Goal: Find specific page/section: Locate a particular part of the current website

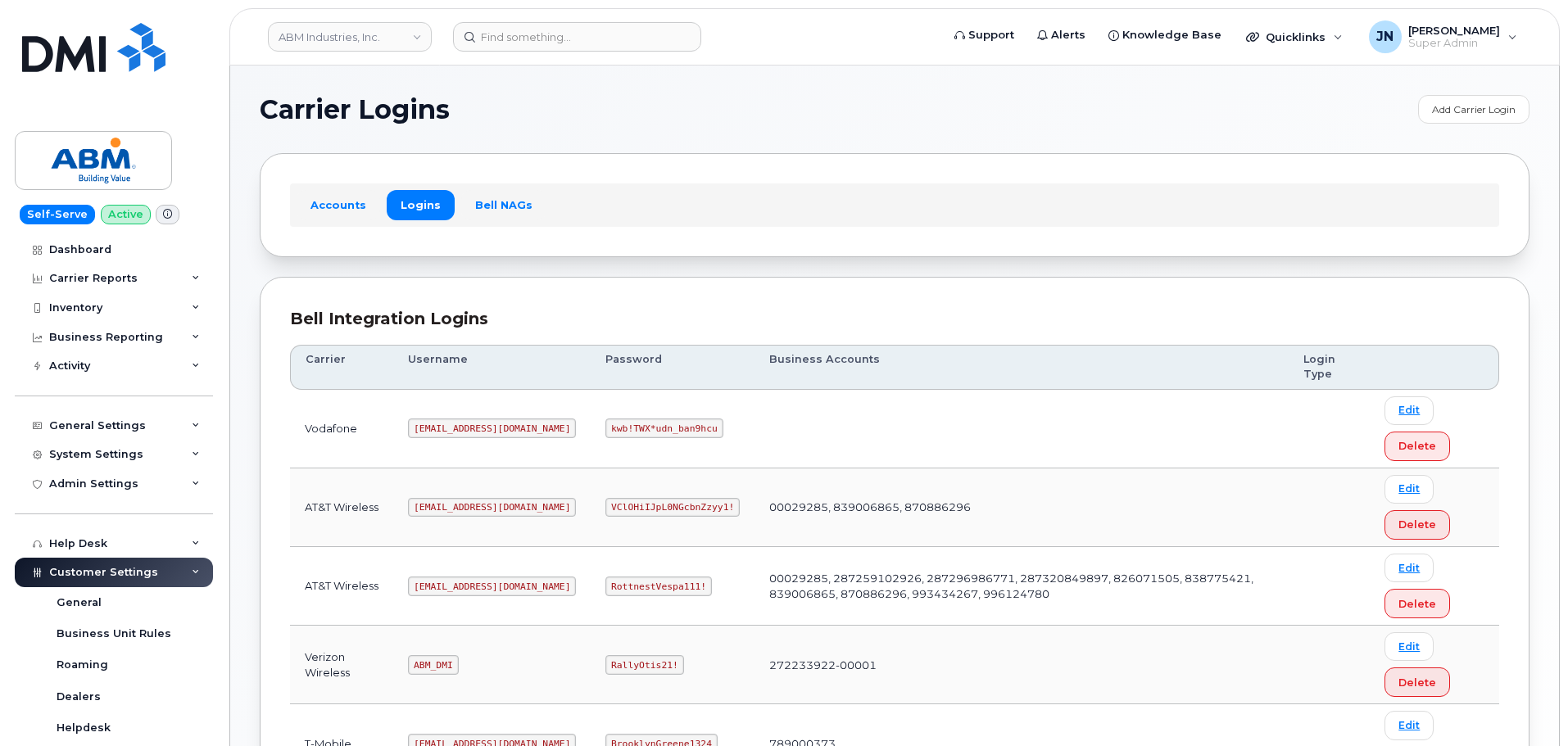
scroll to position [256, 0]
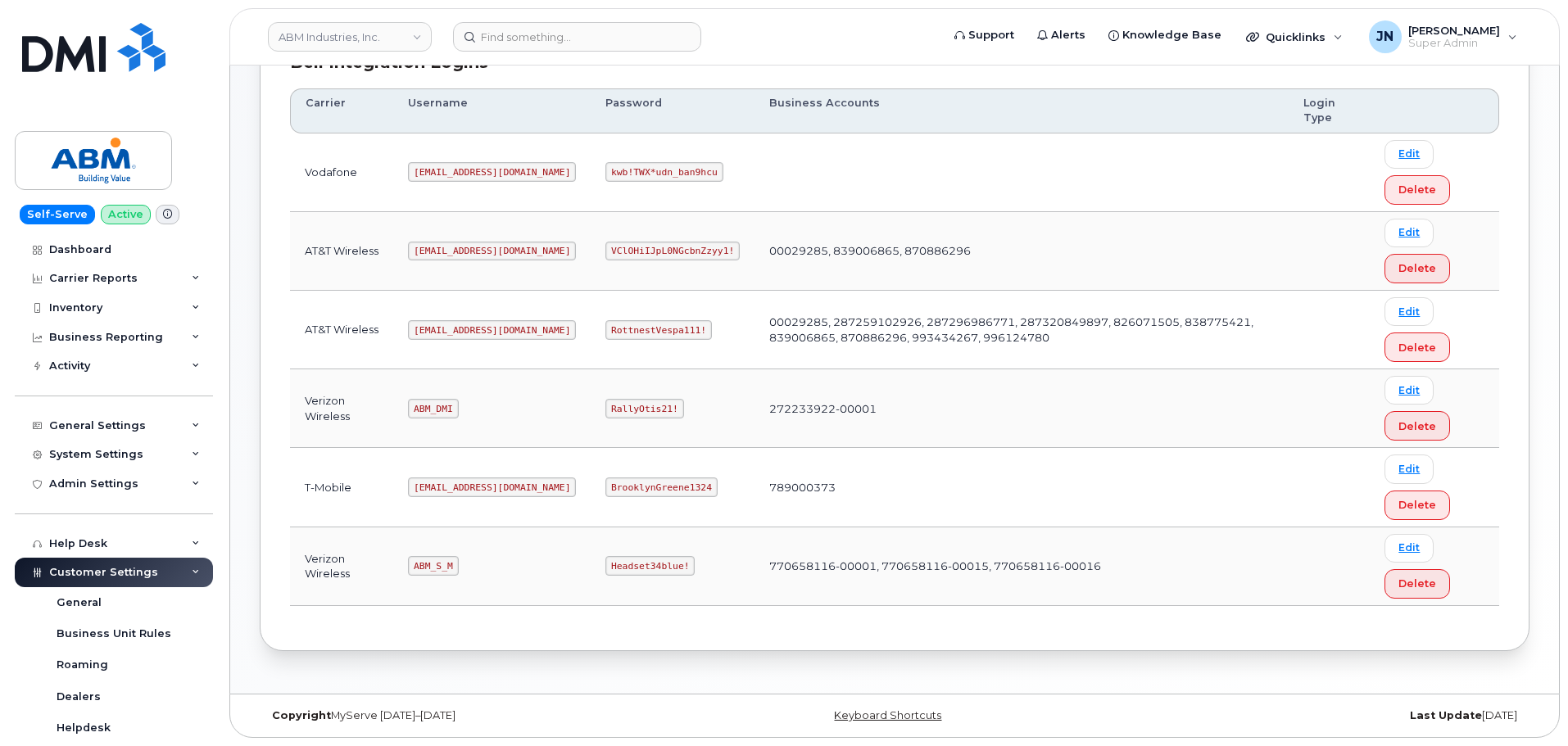
click at [438, 409] on code "ABM_DMI" at bounding box center [433, 409] width 50 height 19
click at [444, 562] on code "ABM_S_M" at bounding box center [433, 565] width 50 height 19
copy code "ABM_S_M"
click at [605, 562] on code "Headset34blue!" at bounding box center [649, 565] width 89 height 19
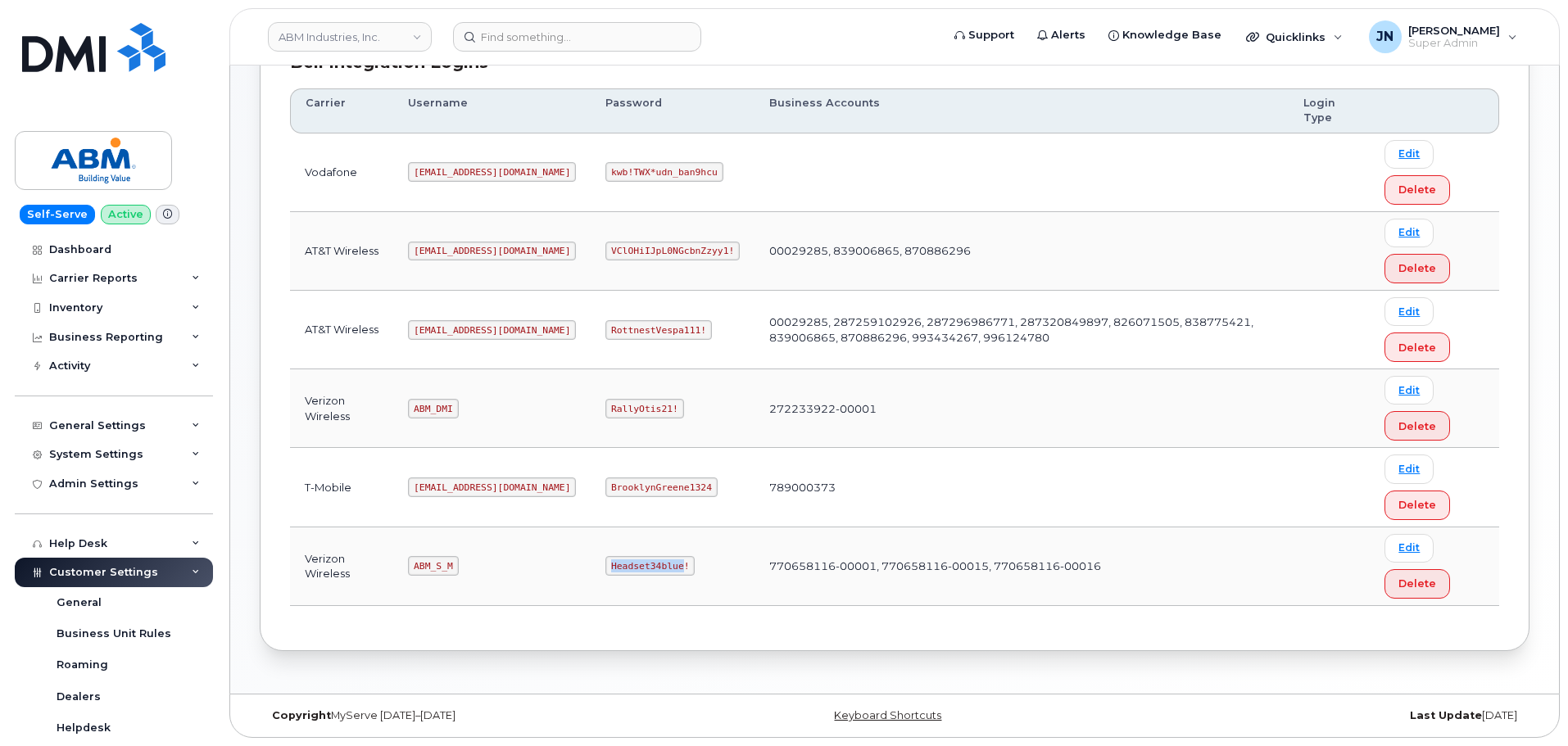
click at [605, 562] on code "Headset34blue!" at bounding box center [649, 565] width 89 height 19
copy code "Headset34blue!"
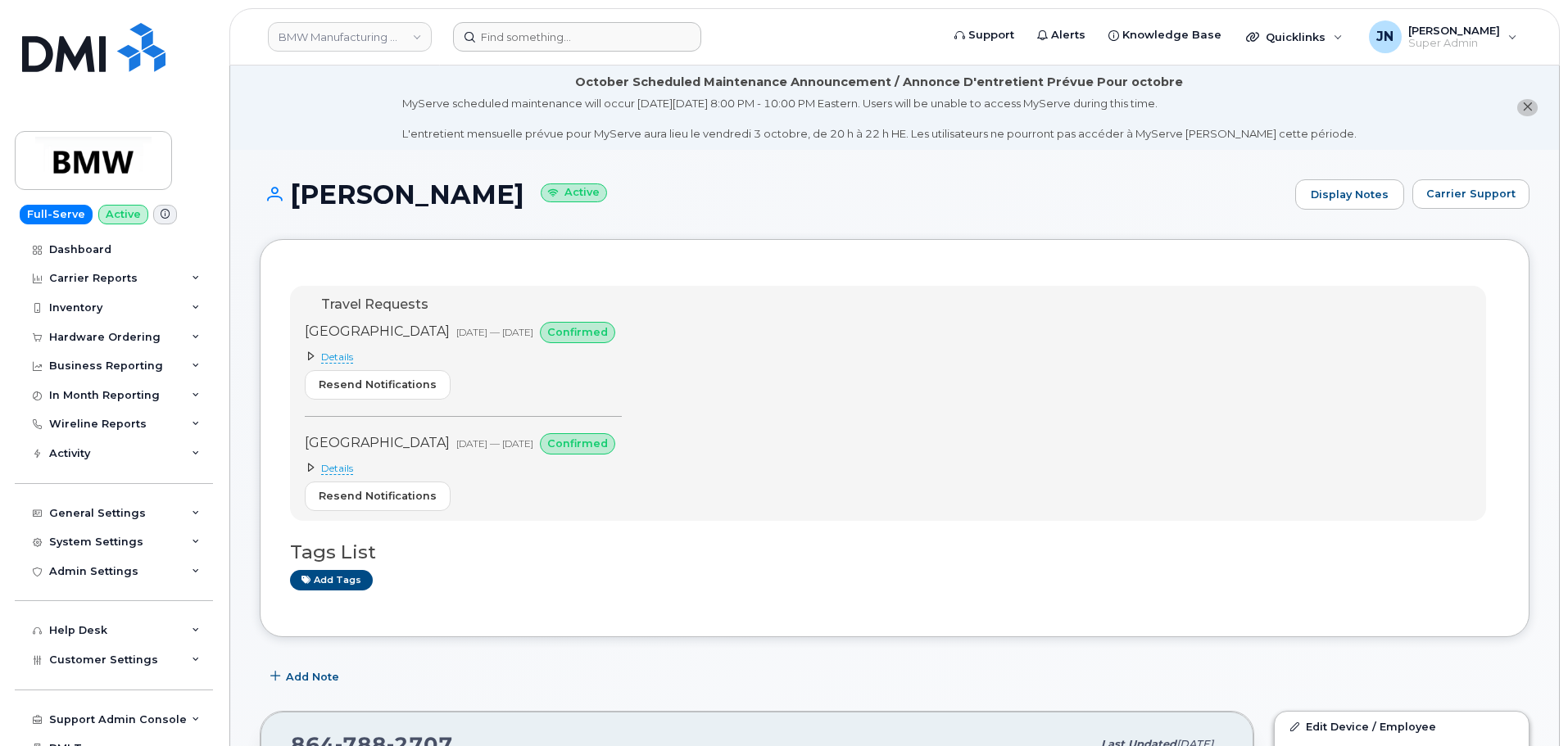
scroll to position [436, 0]
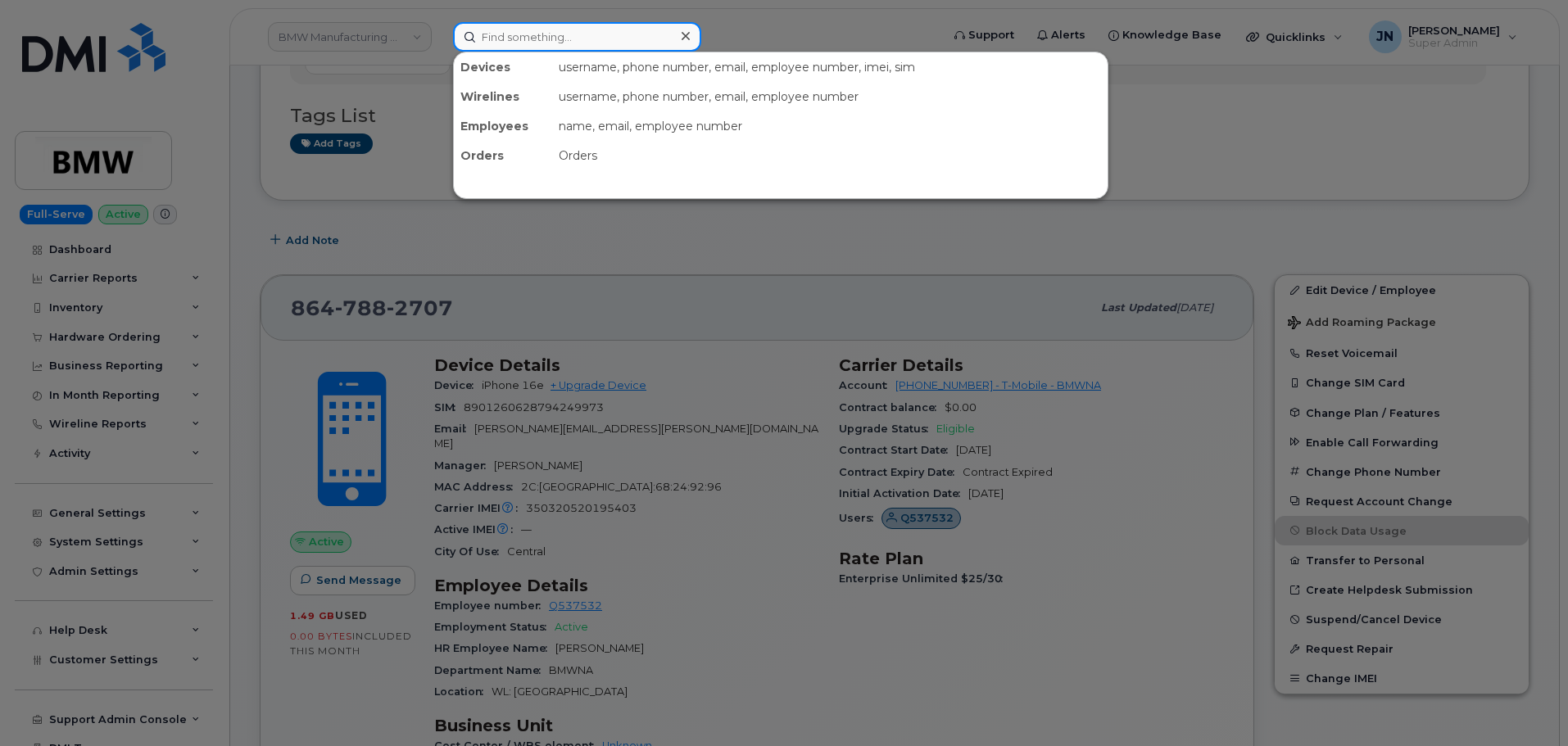
paste input "7183063541"
click at [575, 33] on input at bounding box center [576, 37] width 248 height 30
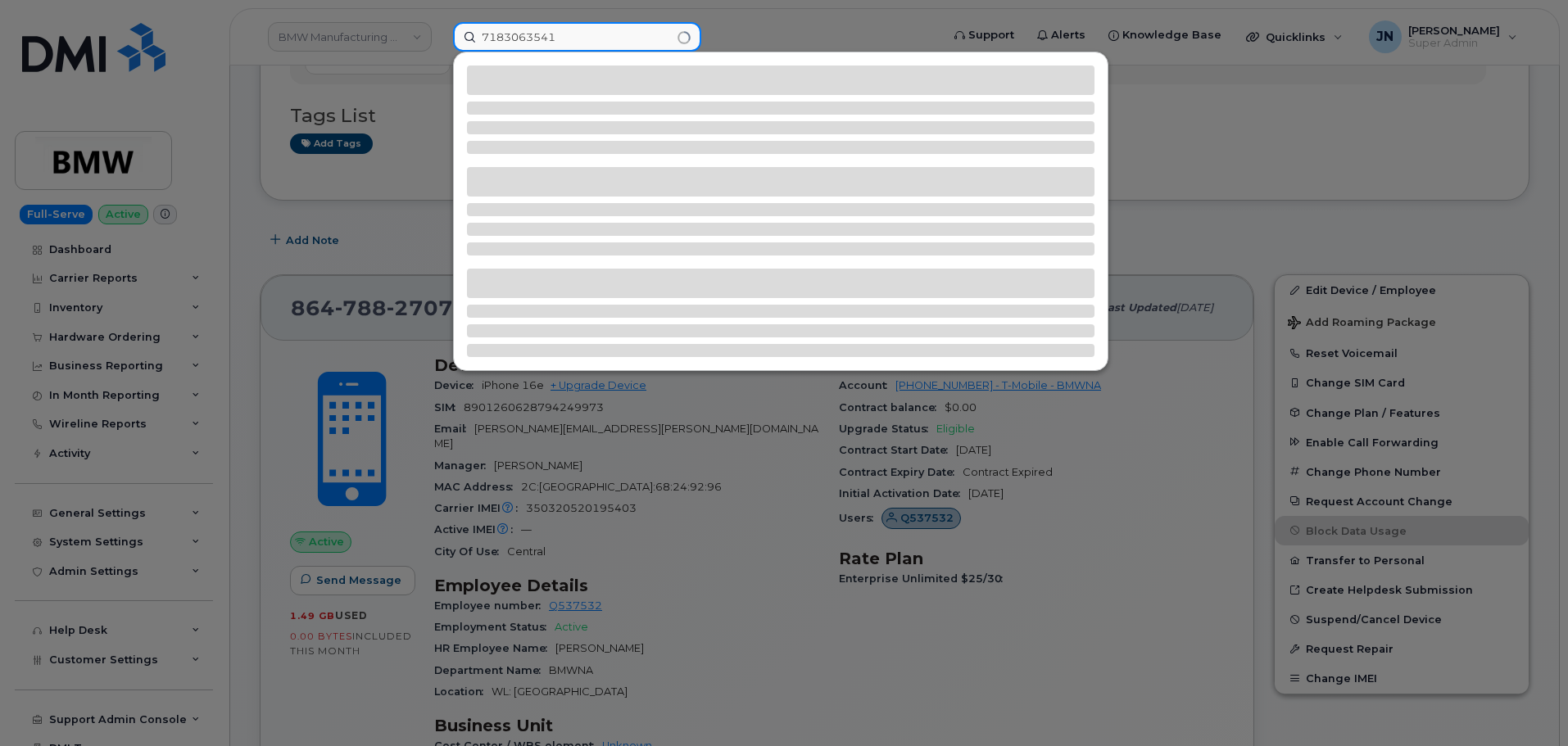
type input "7183063541"
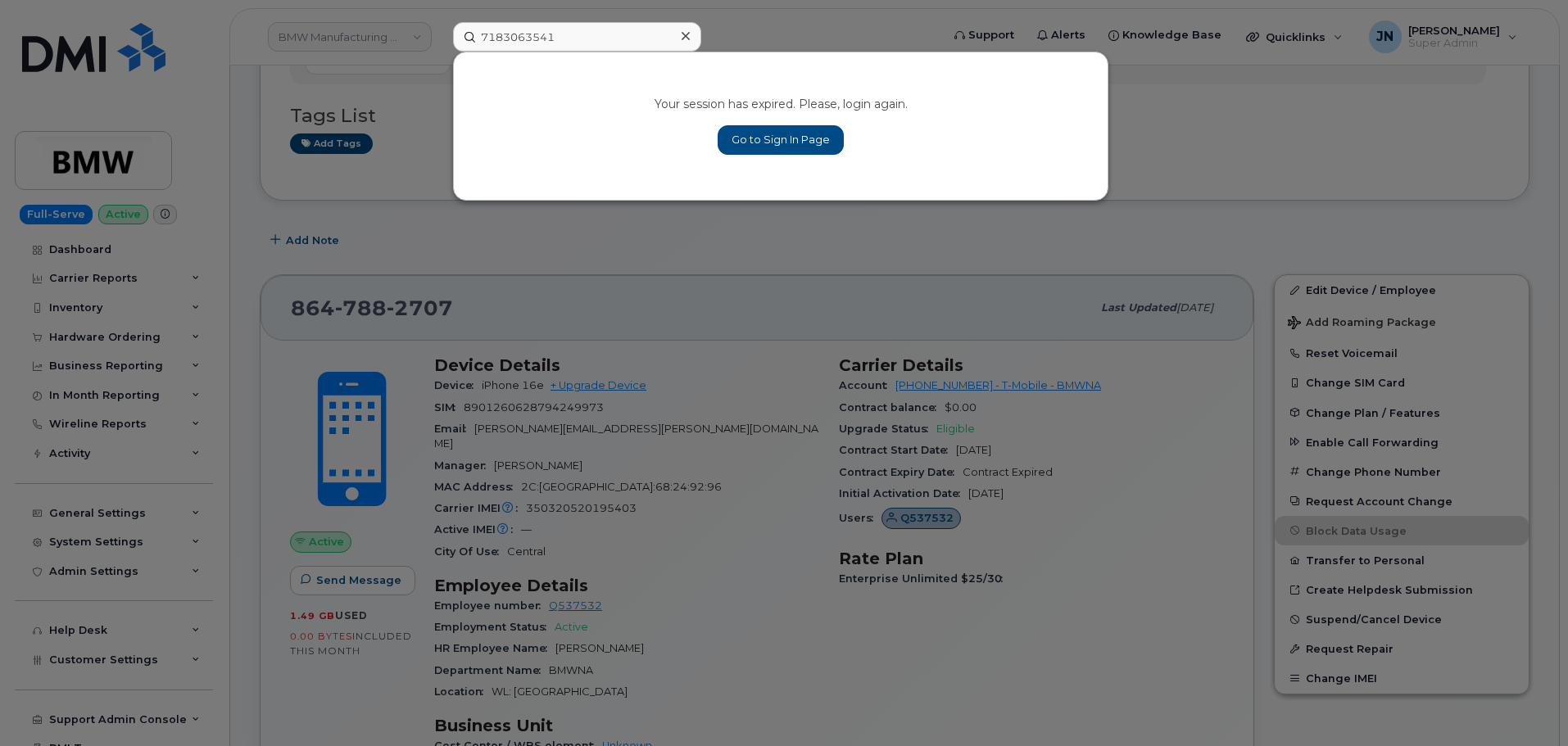
click at [806, 157] on div "Your session has expired. Please, login again. Go to Sign In Page" at bounding box center [780, 126] width 654 height 148
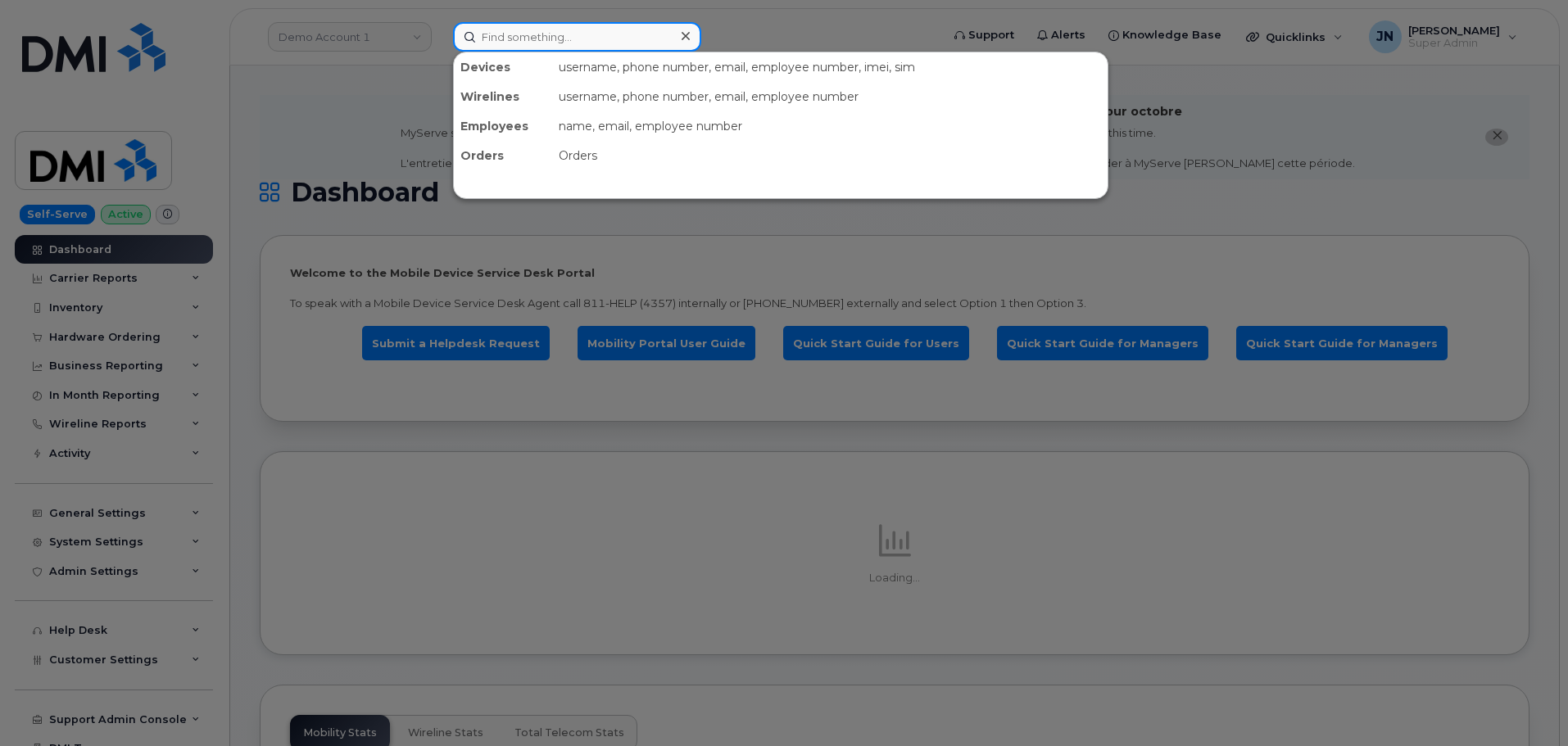
click at [587, 41] on input at bounding box center [576, 37] width 248 height 30
paste input "7183063541"
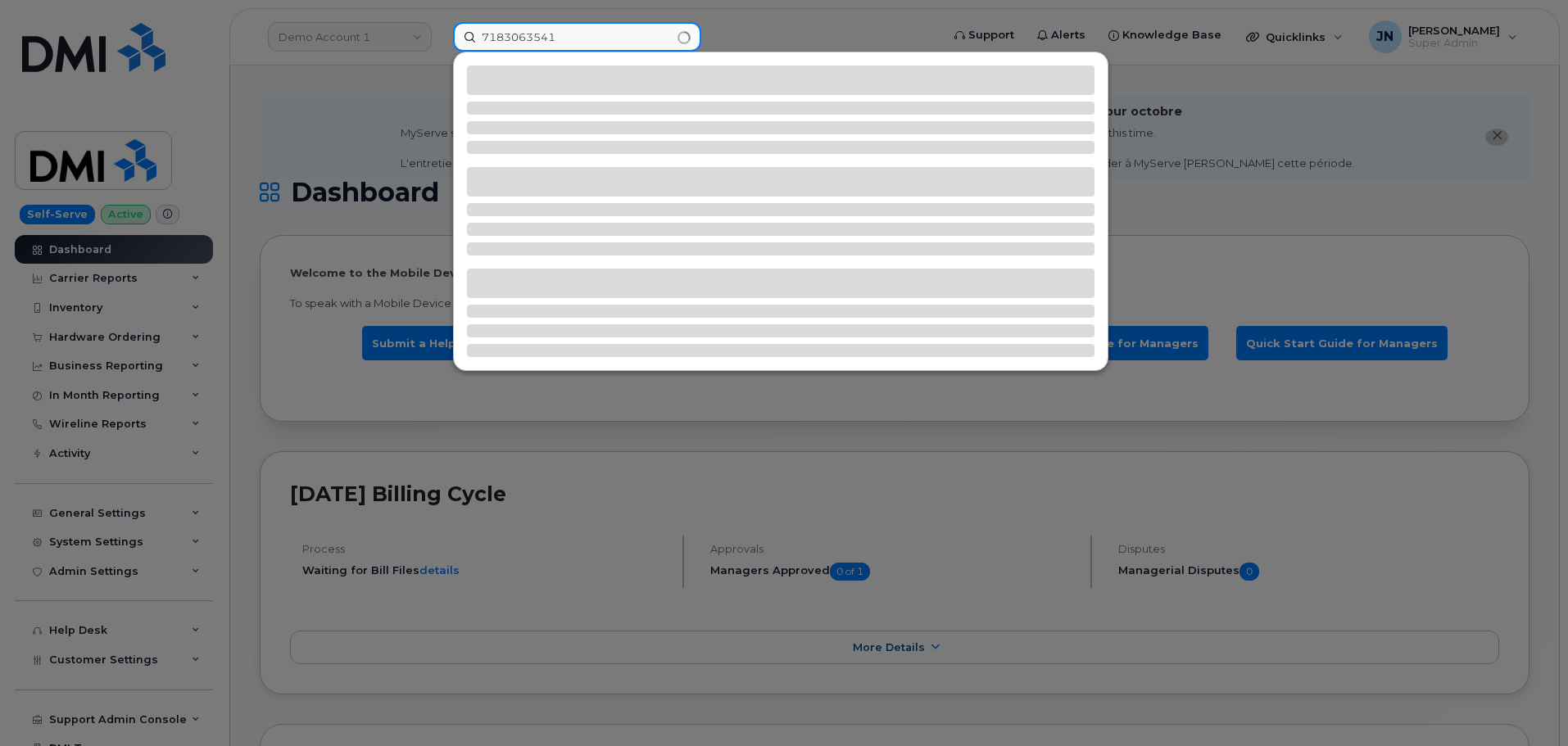
type input "7183063541"
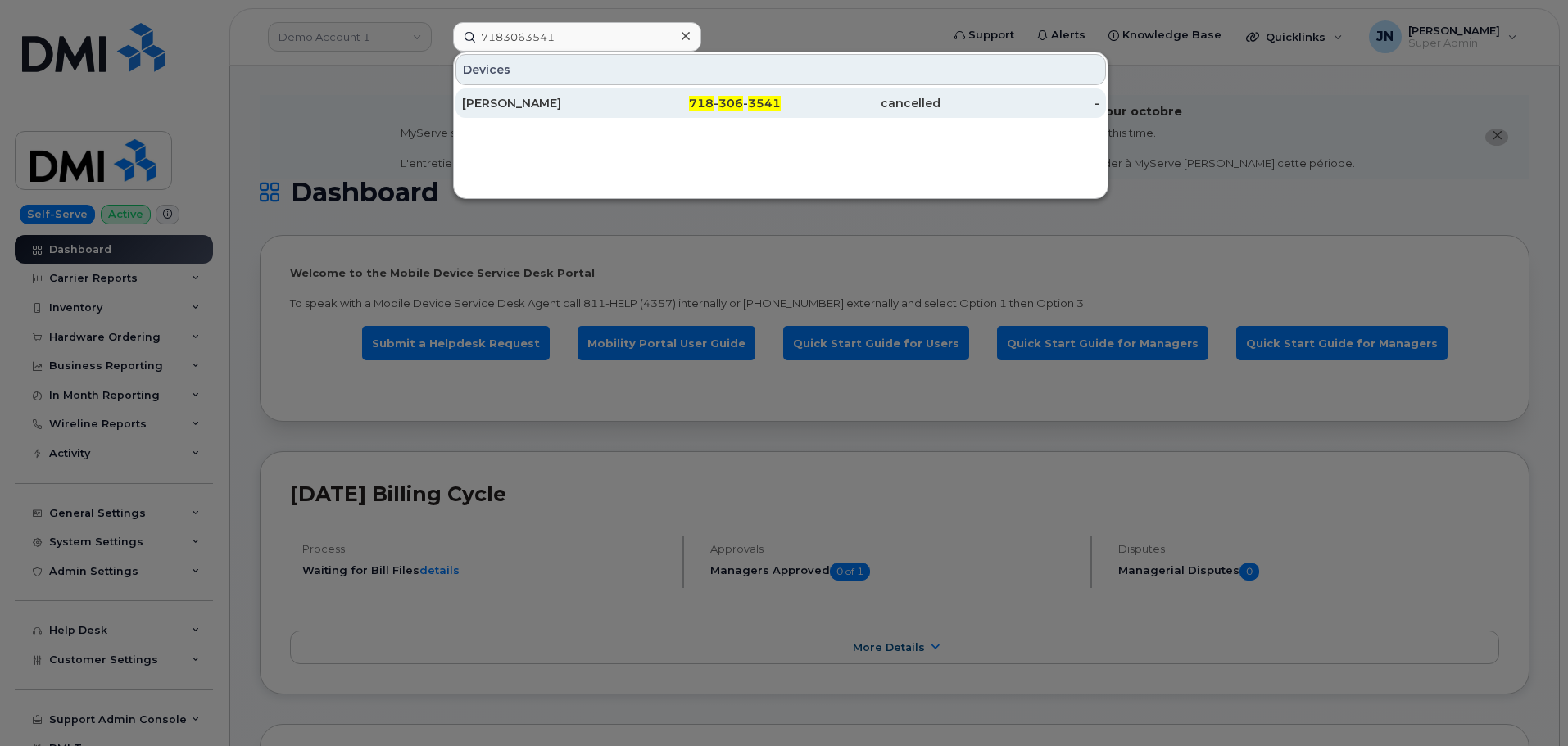
click at [735, 101] on span "306" at bounding box center [731, 103] width 25 height 15
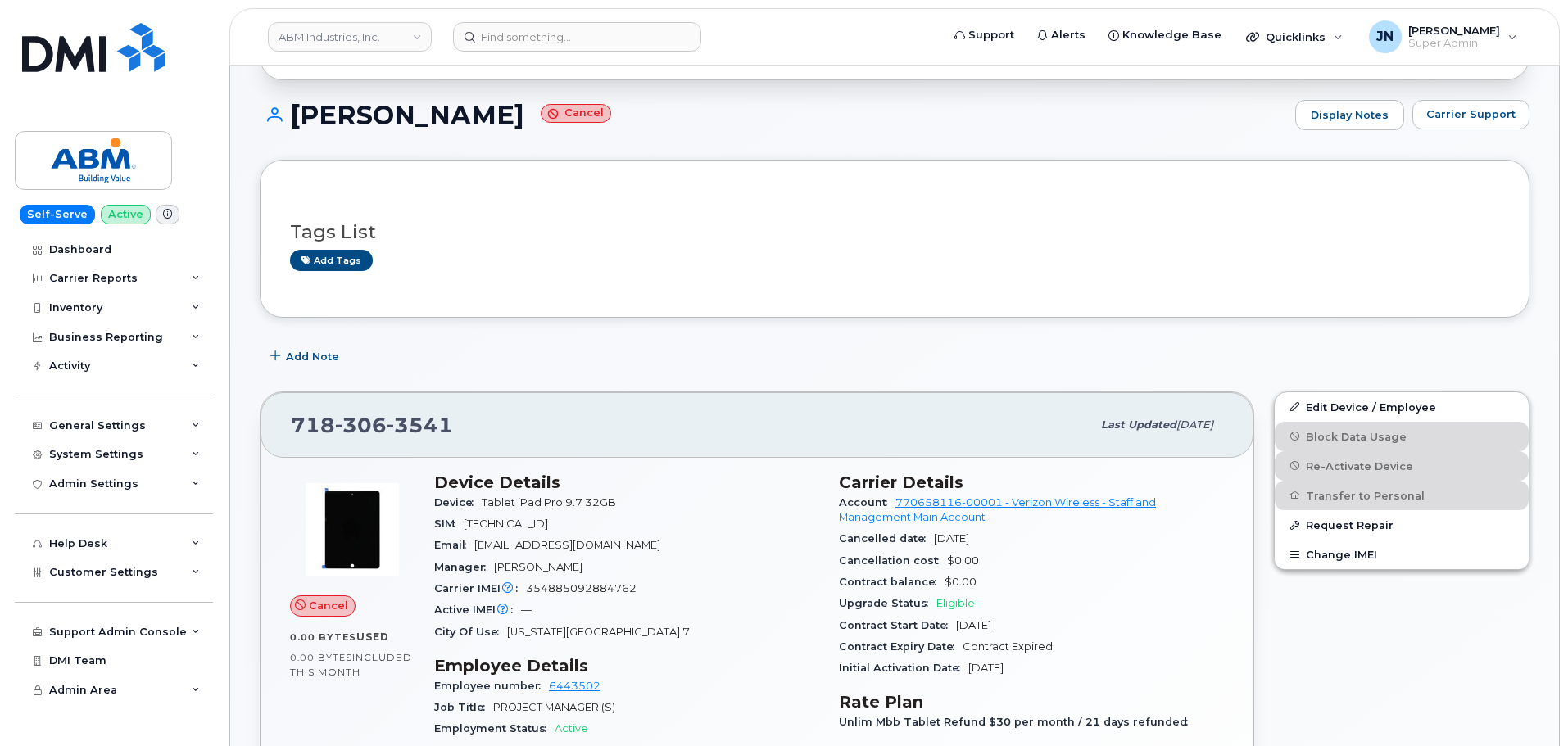
scroll to position [358, 0]
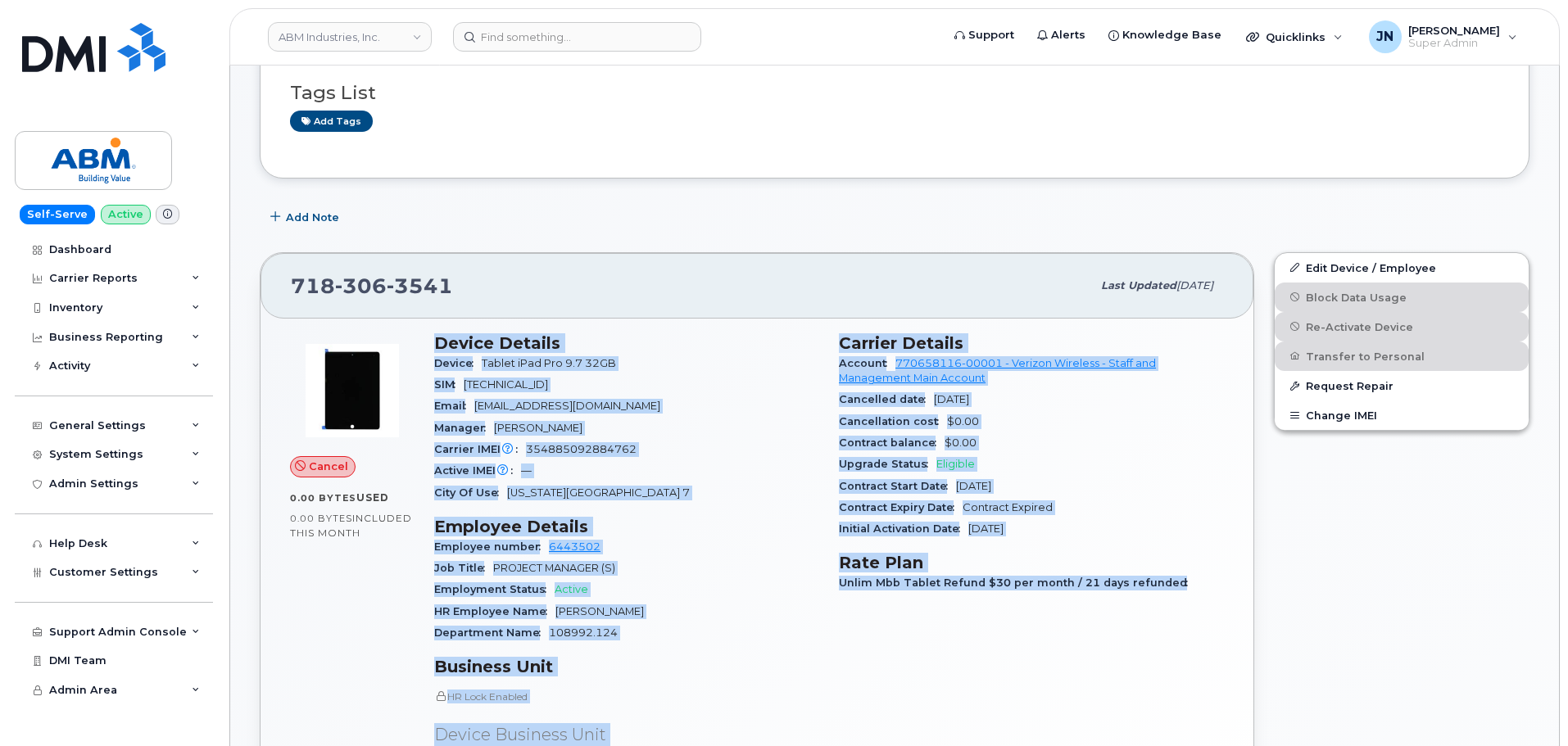
copy div "Device Details Device Tablet iPad Pro 9.7 32GB SIM [TECHNICAL_ID] Email [EMAIL_…"
drag, startPoint x: 434, startPoint y: 341, endPoint x: 1173, endPoint y: 599, distance: 782.7
click at [1173, 599] on div "Device Details Device Tablet iPad Pro 9.7 32GB SIM 89148000004816959178 Email S…" at bounding box center [829, 574] width 810 height 503
click at [1068, 397] on div "Cancelled date May 23, 2024" at bounding box center [1031, 399] width 385 height 21
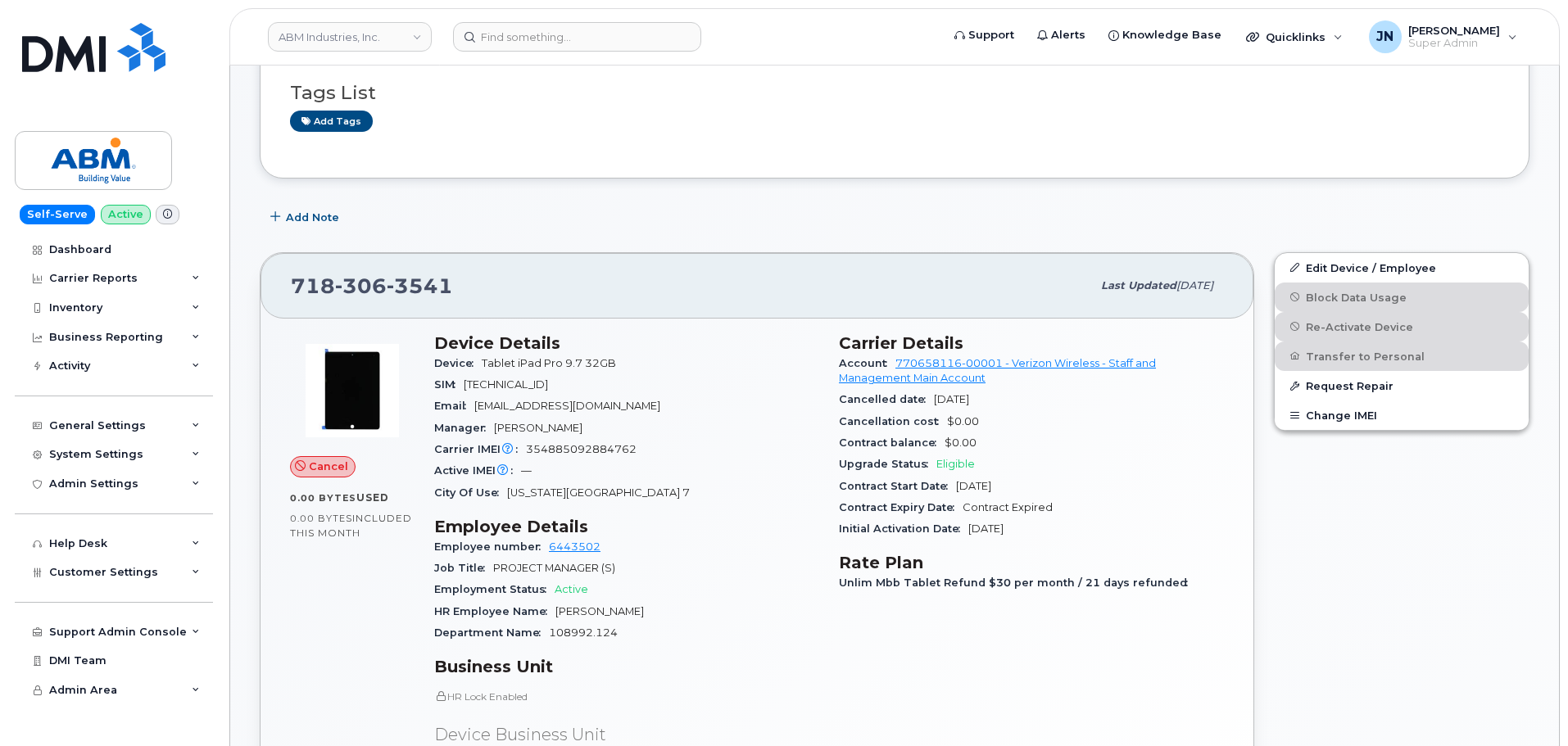
copy div "Cancelled date May 23, 2024"
drag, startPoint x: 839, startPoint y: 399, endPoint x: 1009, endPoint y: 403, distance: 170.0
click at [1009, 403] on div "Cancelled date May 23, 2024" at bounding box center [1031, 399] width 385 height 21
click at [571, 33] on input at bounding box center [576, 37] width 248 height 30
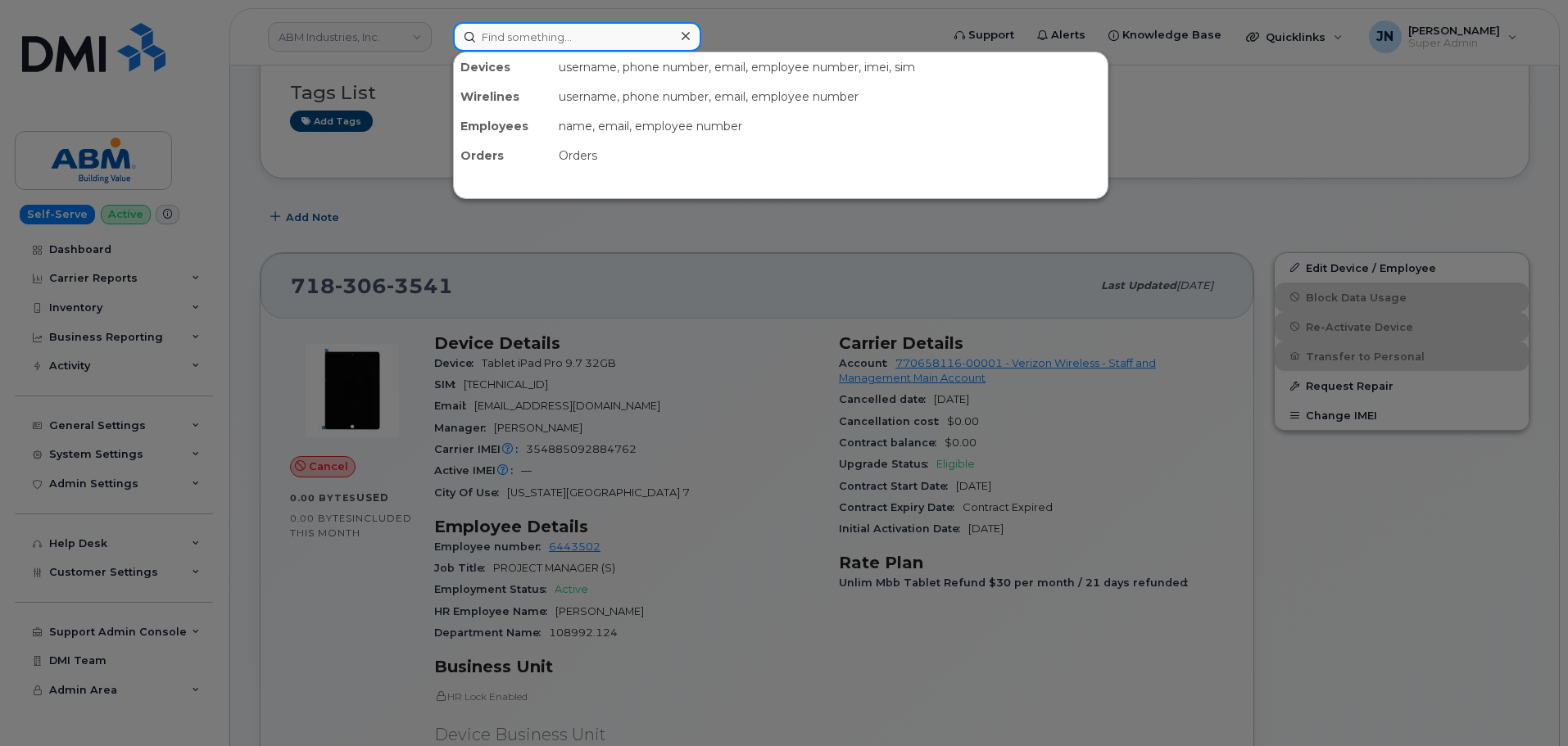
paste input "3472668137"
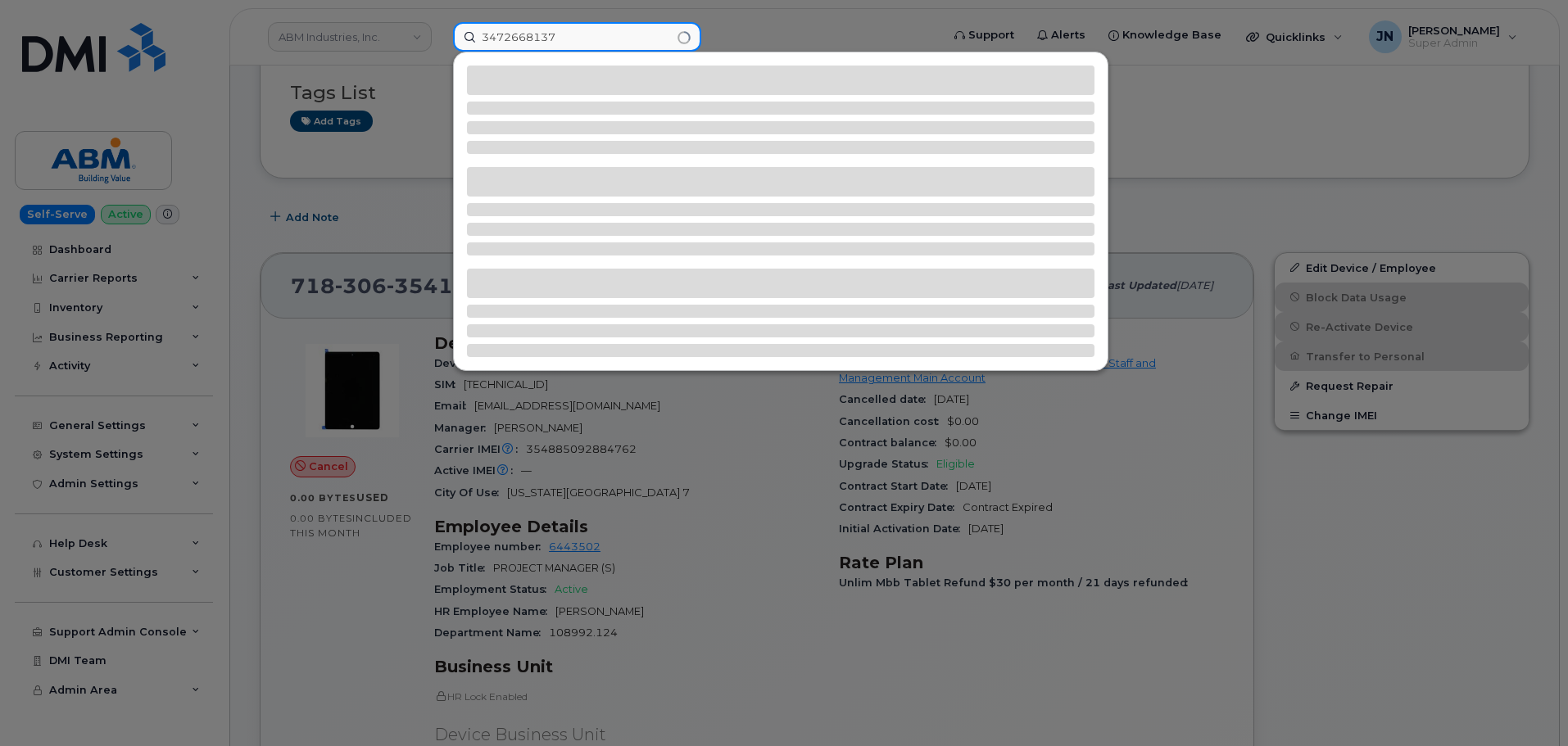
type input "3472668137"
